Goal: Browse casually

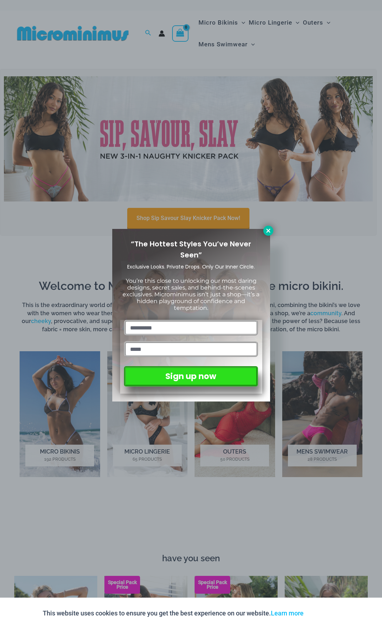
click at [269, 230] on icon at bounding box center [268, 230] width 6 height 6
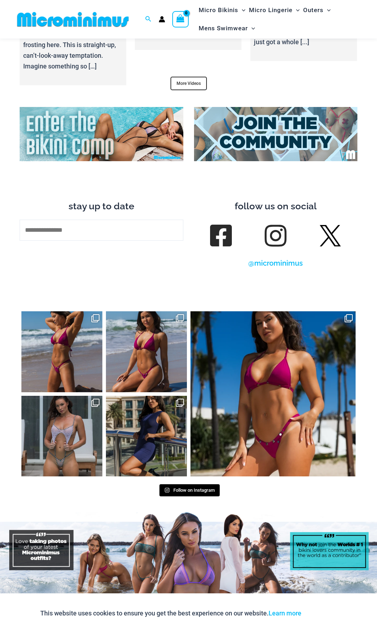
scroll to position [2568, 0]
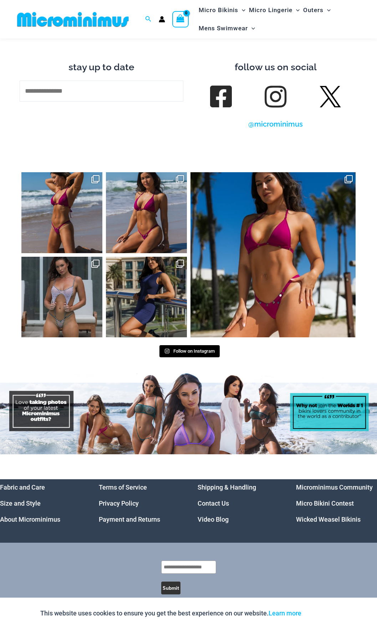
click at [320, 499] on link "Micro Bikini Contest" at bounding box center [325, 502] width 58 height 7
